Goal: Task Accomplishment & Management: Use online tool/utility

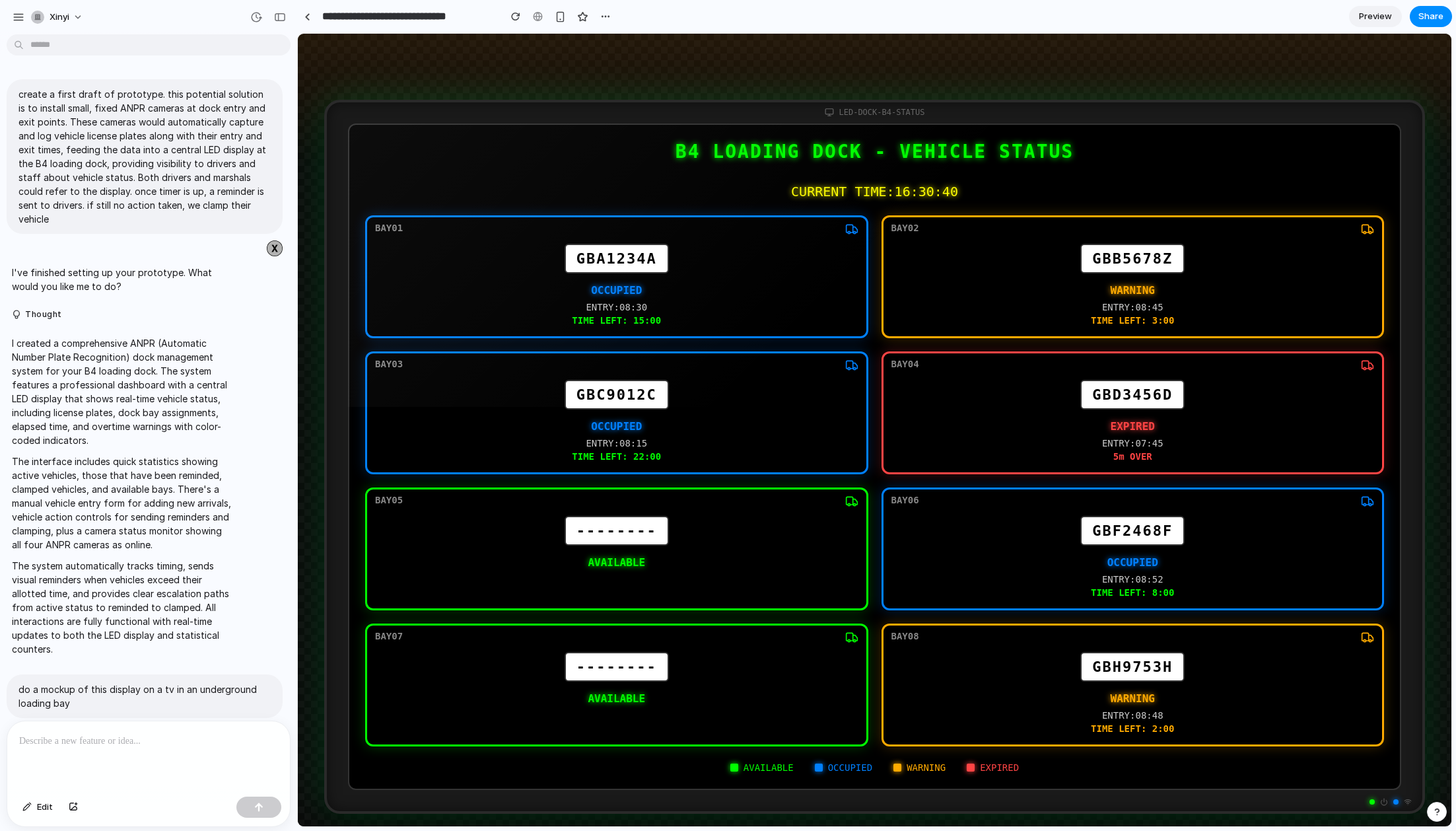
scroll to position [2942, 0]
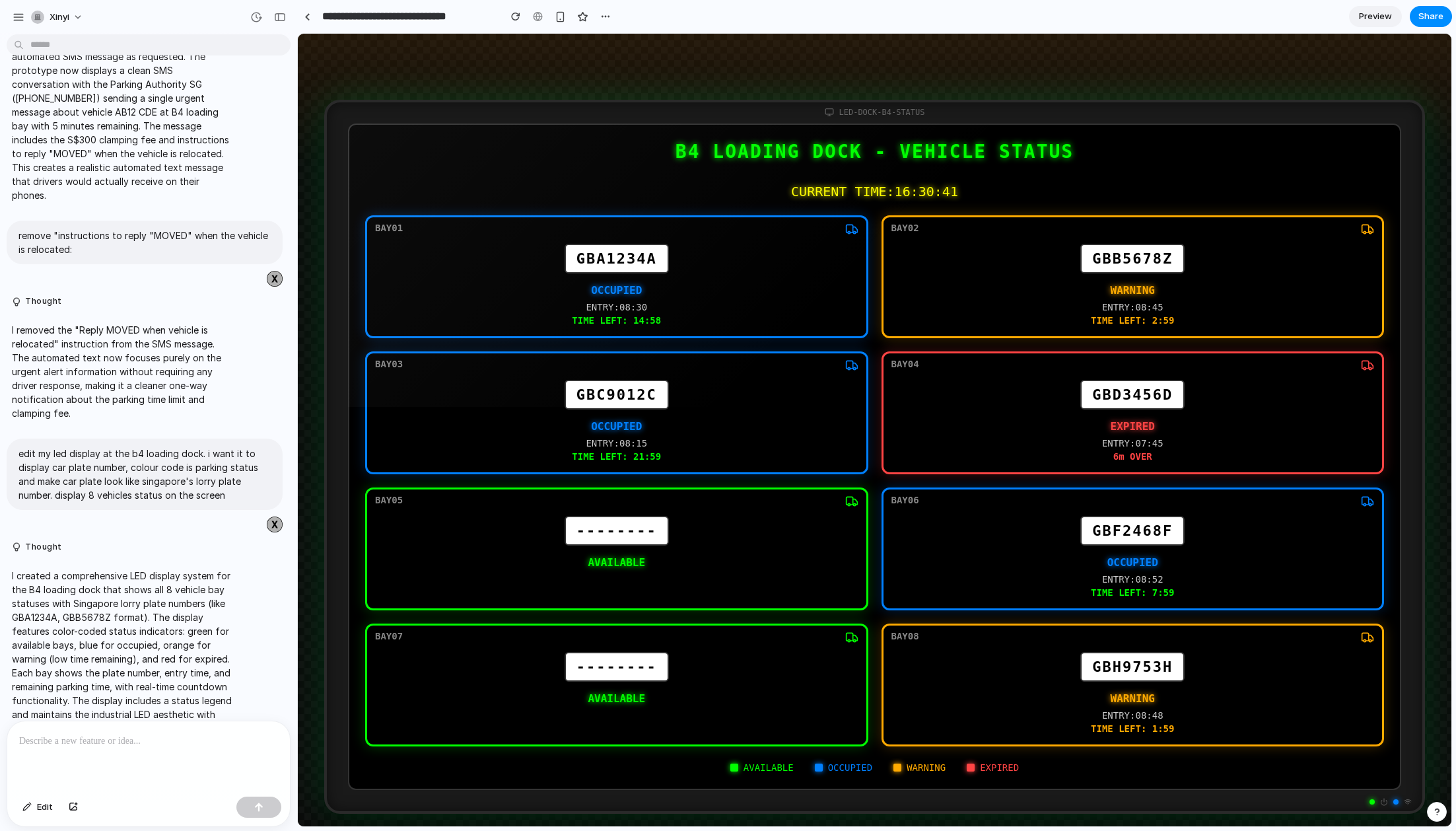
click at [139, 743] on p at bounding box center [149, 741] width 259 height 16
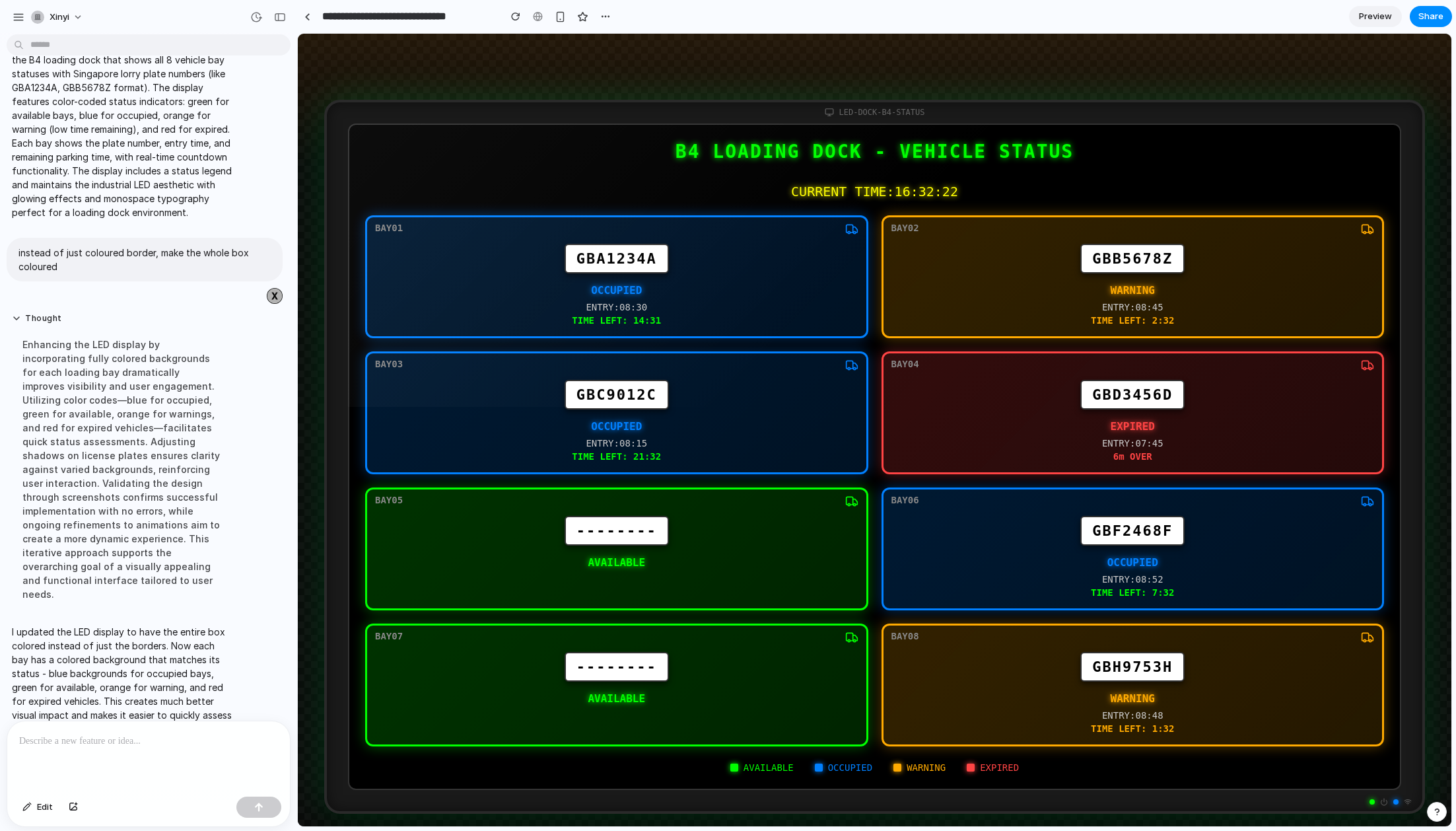
scroll to position [0, 0]
click at [1378, 17] on span "Preview" at bounding box center [1376, 16] width 33 height 13
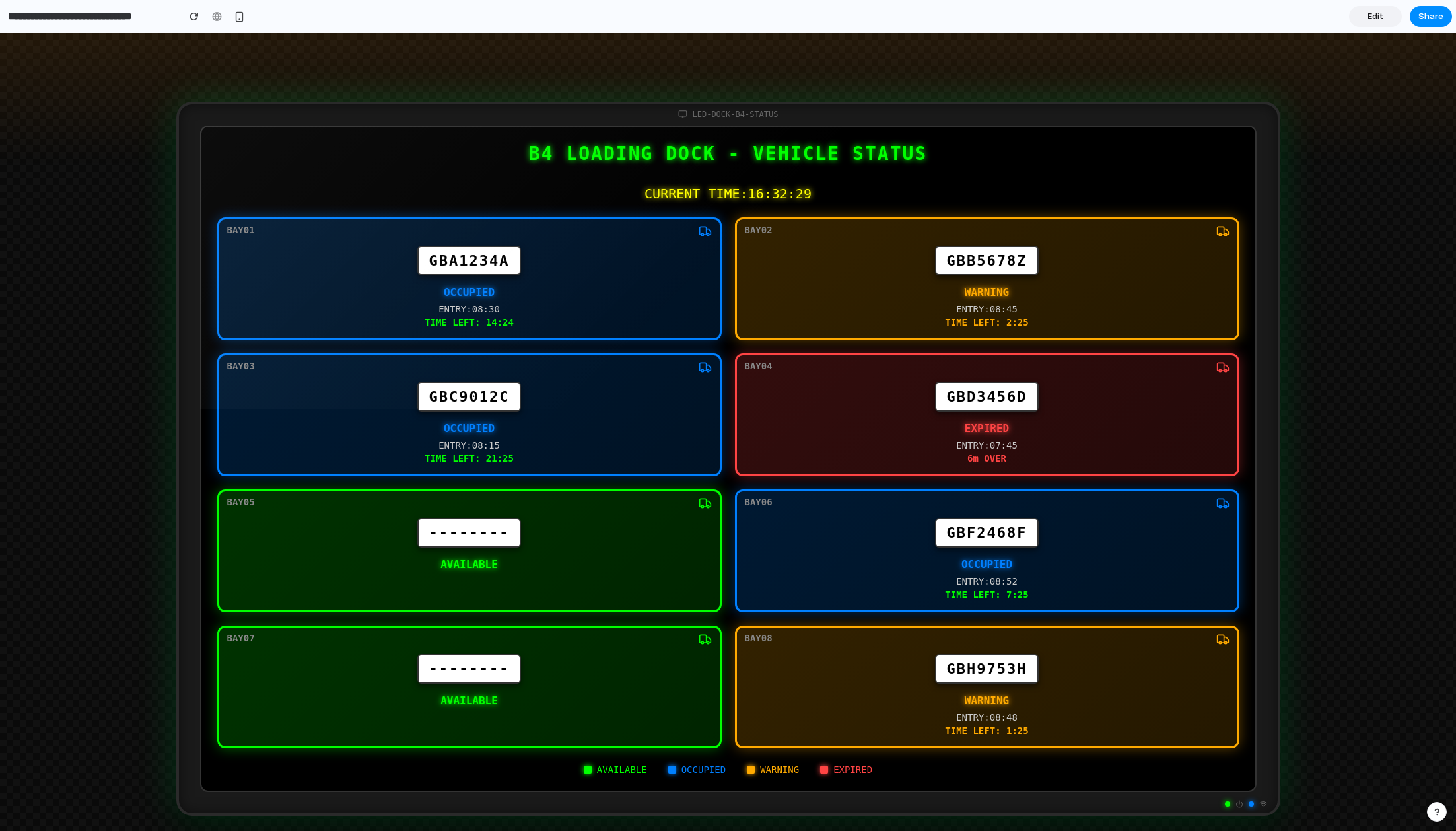
click at [1368, 68] on div "LED-DOCK-B4-STATUS B4 LOADING DOCK - VEHICLE STATUS CURRENT TIME: 16:32:29 BAY …" at bounding box center [728, 459] width 1456 height 851
click at [1260, 31] on section "**********" at bounding box center [726, 16] width 1452 height 33
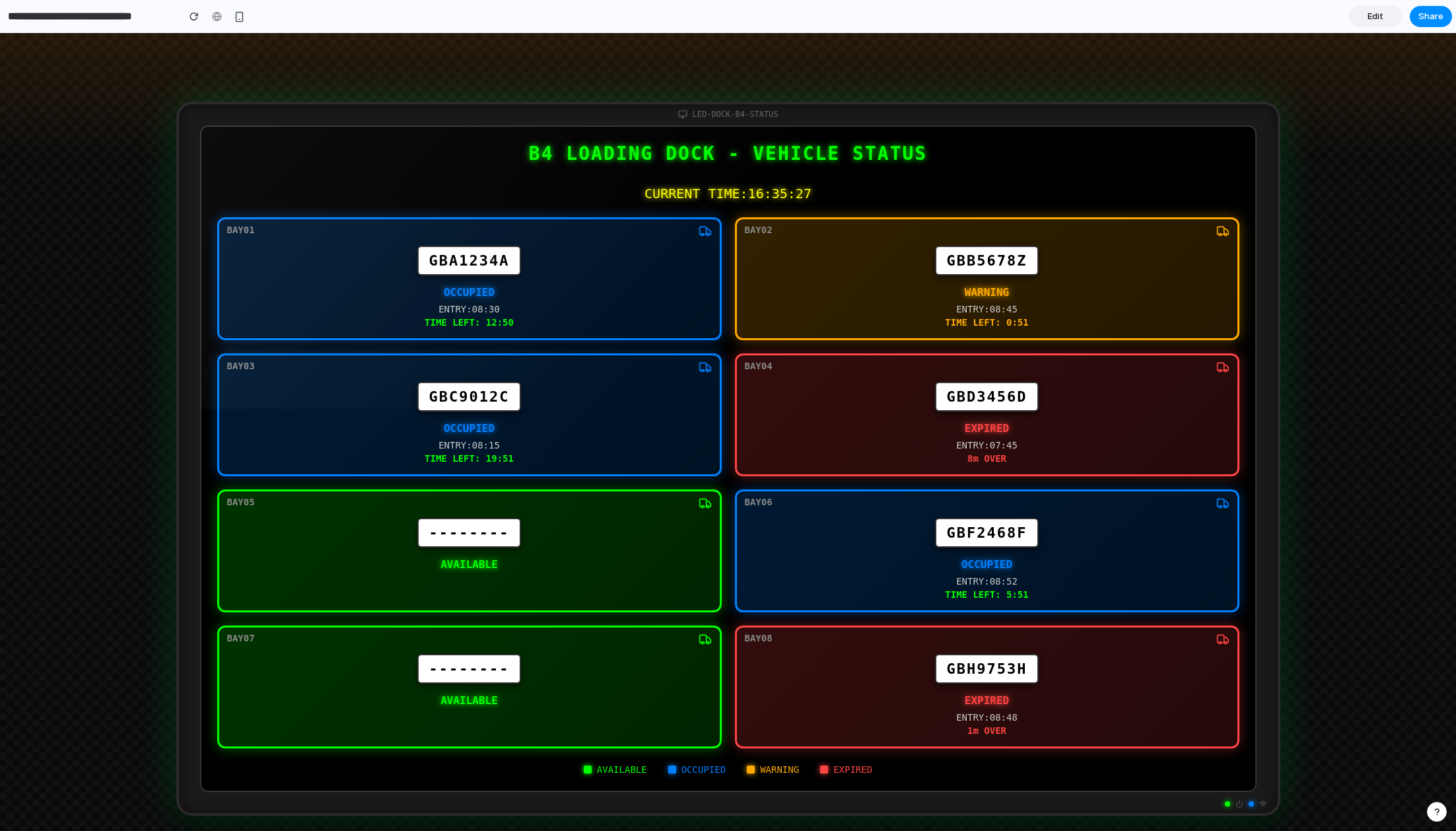
click at [1384, 18] on link "Edit" at bounding box center [1376, 16] width 53 height 21
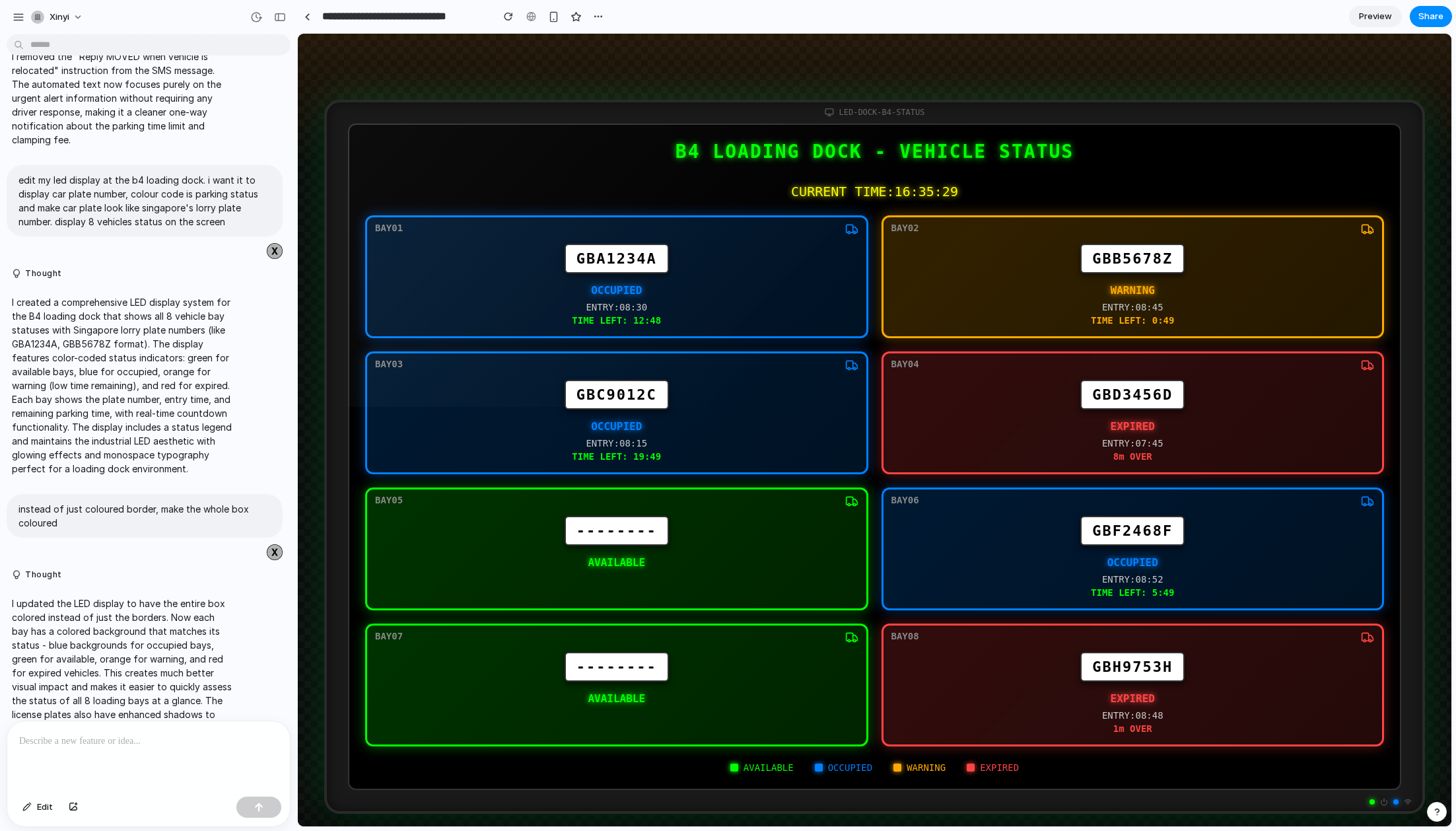
click at [220, 773] on div at bounding box center [148, 756] width 282 height 70
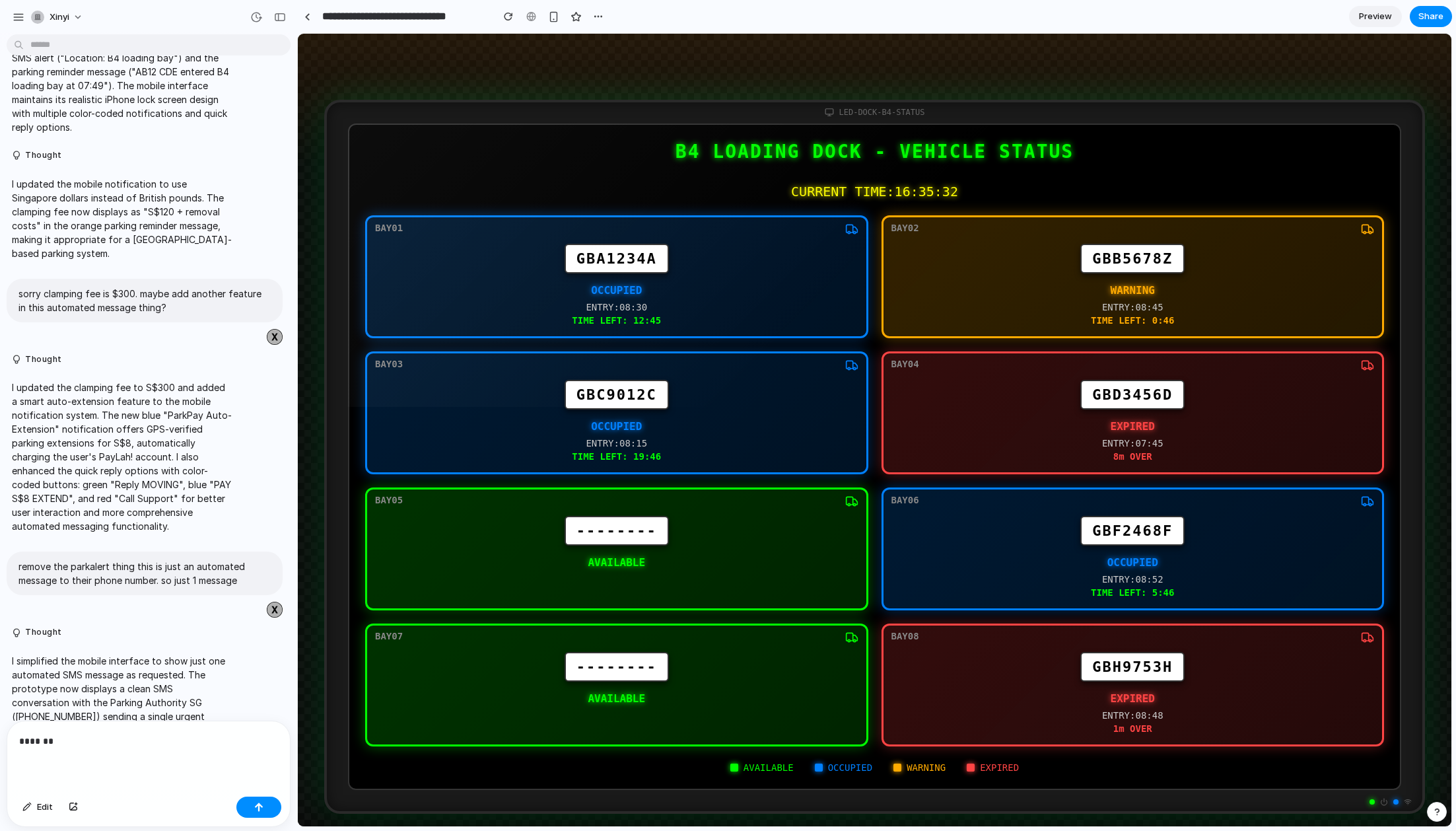
scroll to position [3215, 0]
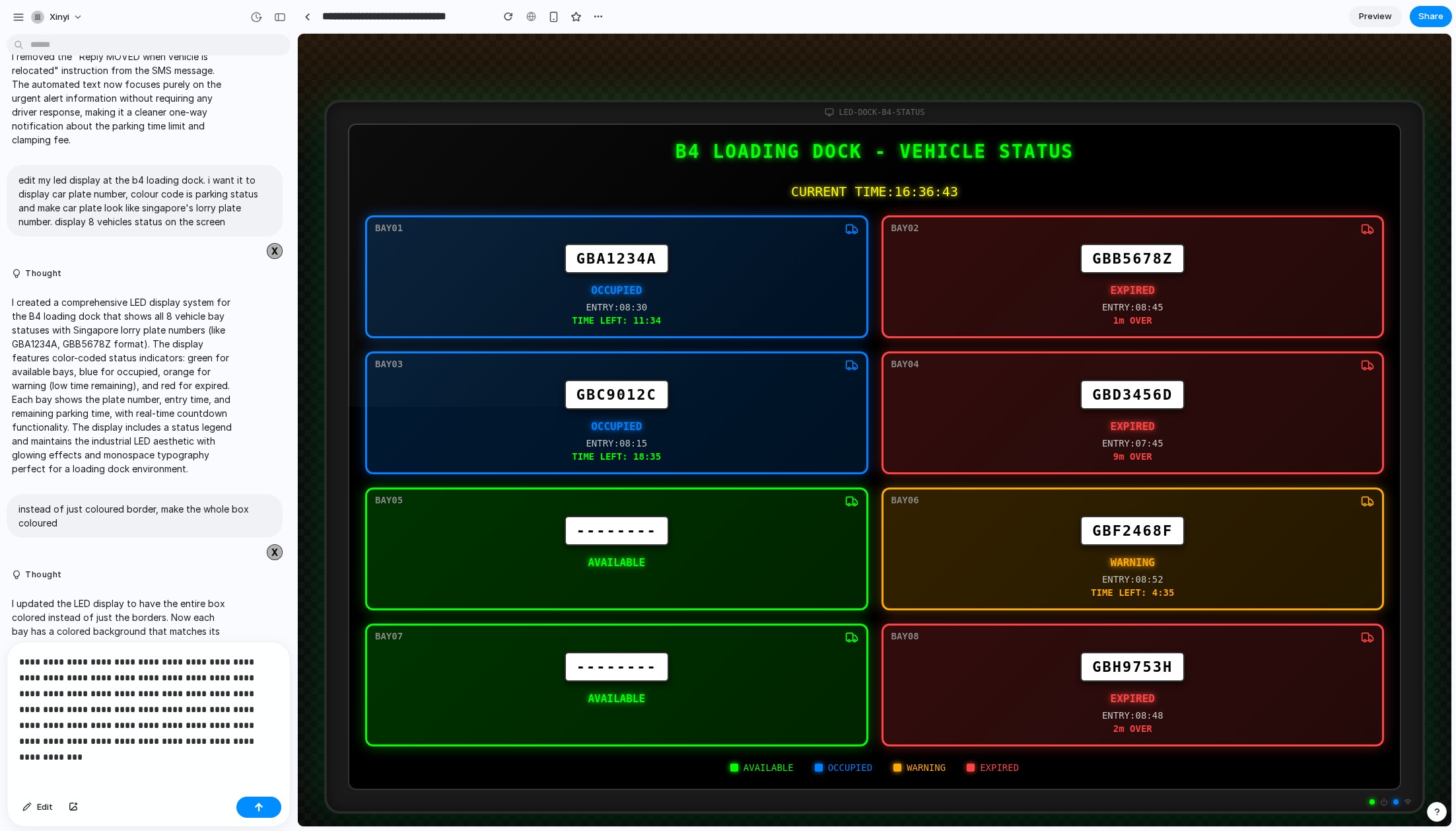
click at [207, 713] on p "**********" at bounding box center [149, 701] width 259 height 95
click at [198, 707] on p "**********" at bounding box center [149, 701] width 259 height 95
click at [256, 806] on div "button" at bounding box center [259, 807] width 9 height 9
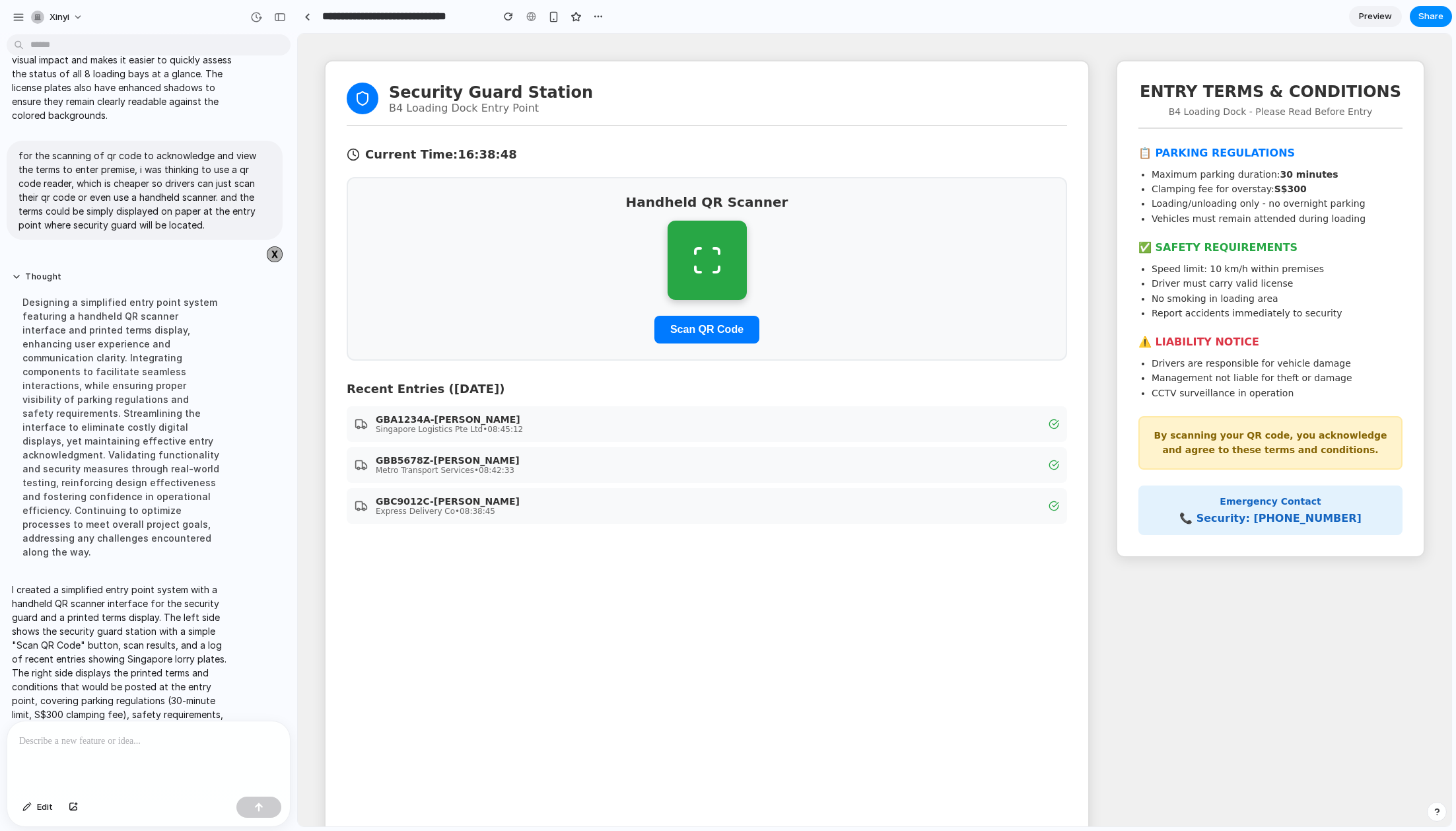
scroll to position [0, 0]
click at [1372, 16] on span "Preview" at bounding box center [1376, 16] width 33 height 13
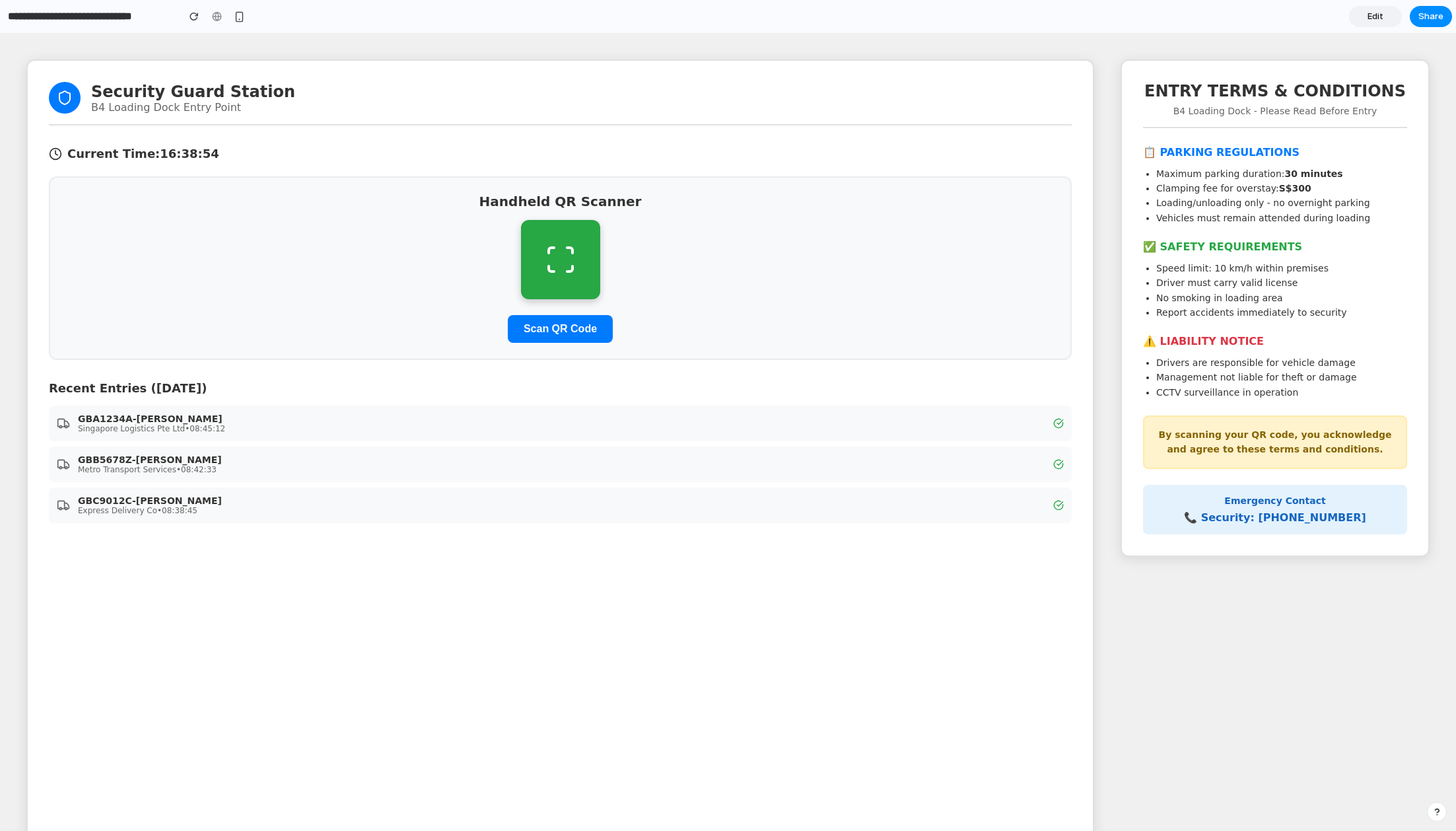
click at [553, 271] on icon at bounding box center [551, 268] width 5 height 5
click at [567, 327] on button "Scan QR Code" at bounding box center [560, 329] width 105 height 28
